Goal: Obtain resource: Obtain resource

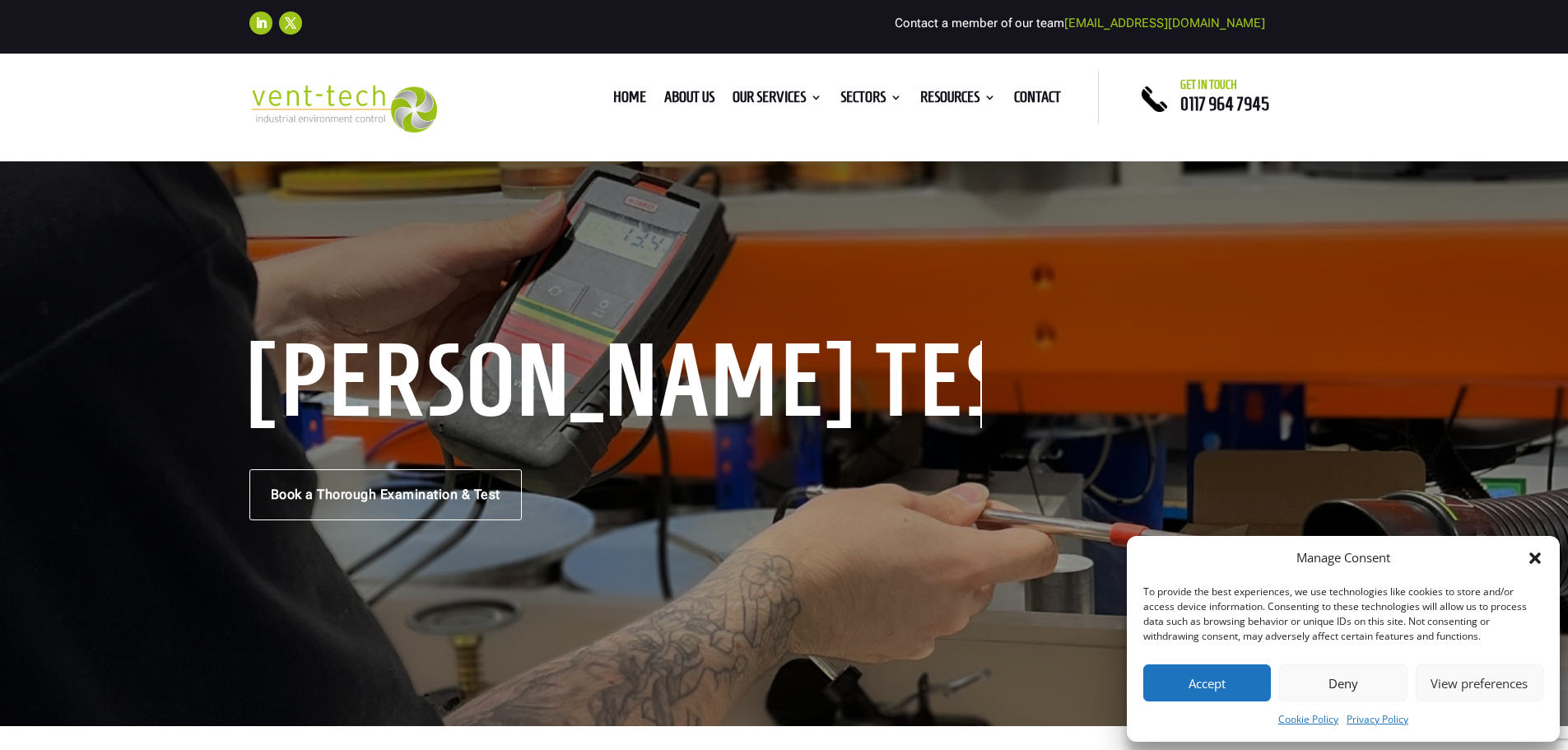
click at [1203, 690] on button "Accept" at bounding box center [1207, 682] width 128 height 37
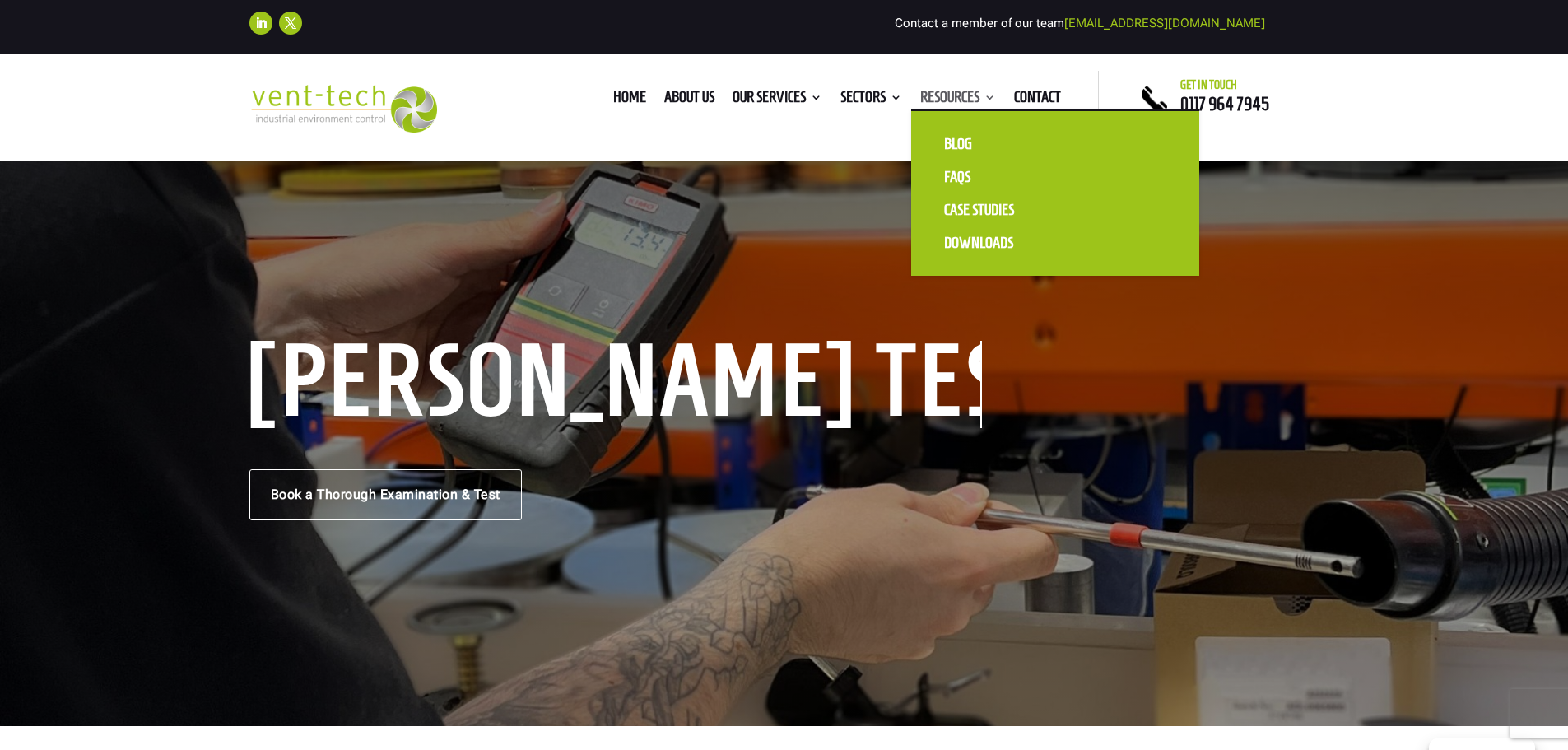
click at [988, 102] on link "Resources" at bounding box center [958, 101] width 76 height 18
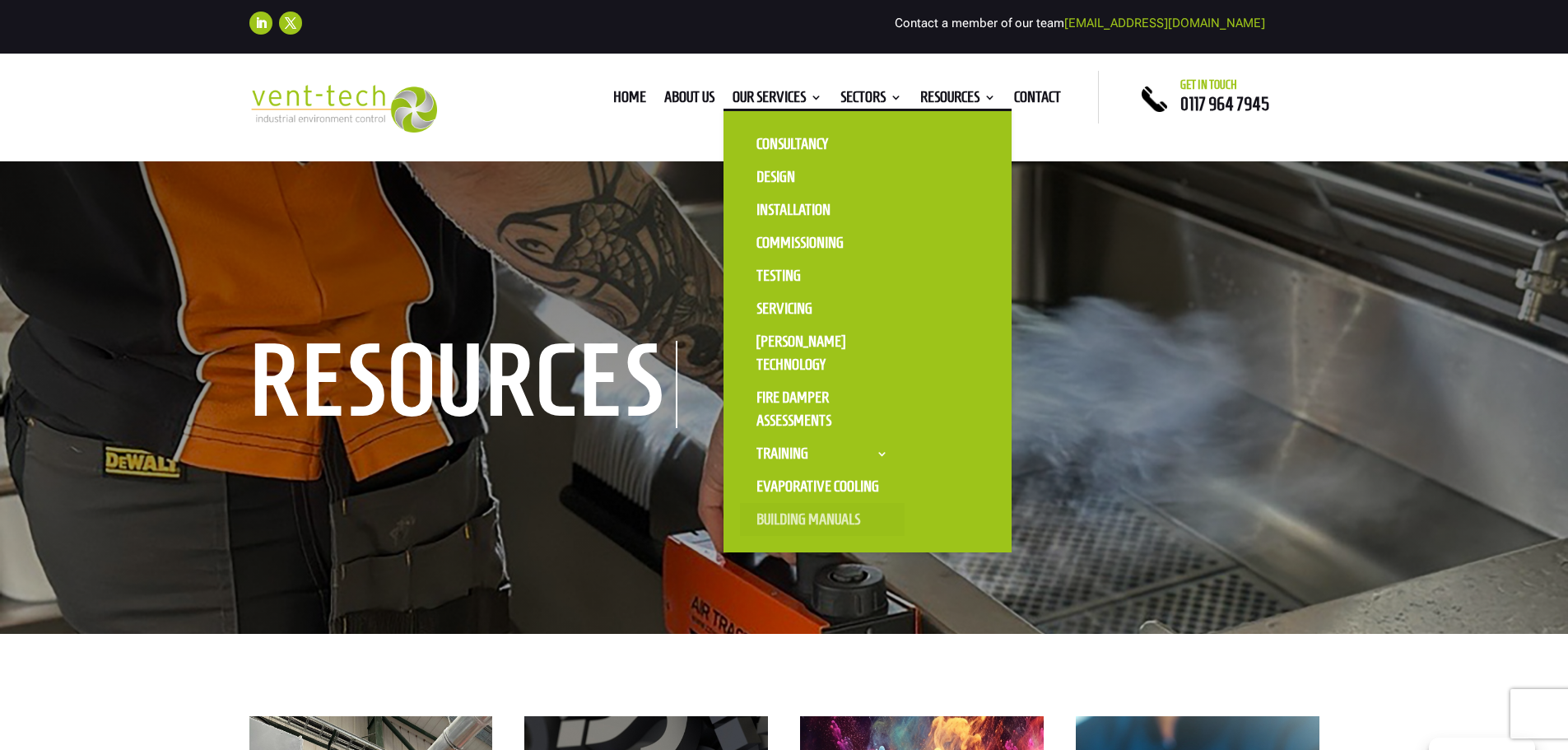
click at [810, 523] on link "Building Manuals" at bounding box center [822, 519] width 164 height 33
